Goal: Transaction & Acquisition: Subscribe to service/newsletter

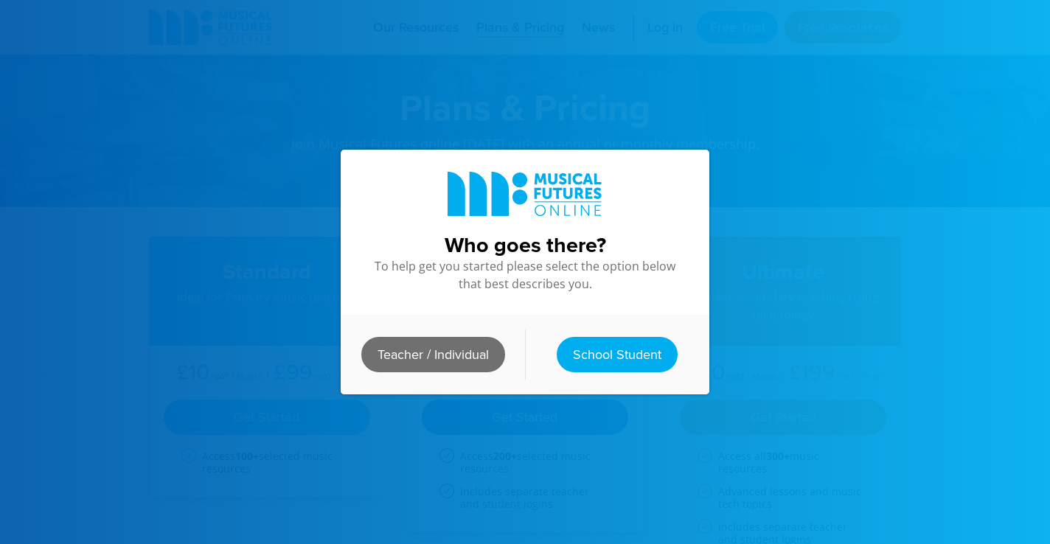
click at [450, 358] on link "Teacher / Individual" at bounding box center [433, 354] width 144 height 35
